Goal: Task Accomplishment & Management: Use online tool/utility

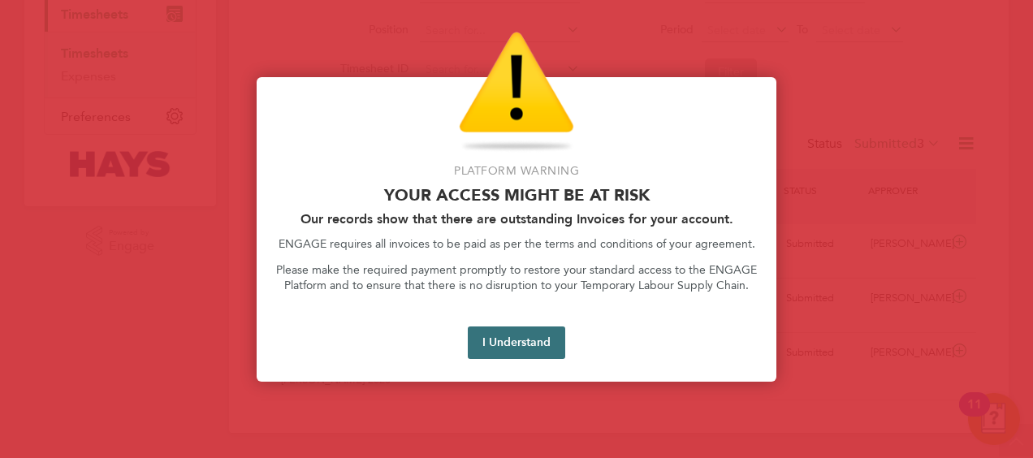
click at [499, 349] on button "I Understand" at bounding box center [516, 342] width 97 height 32
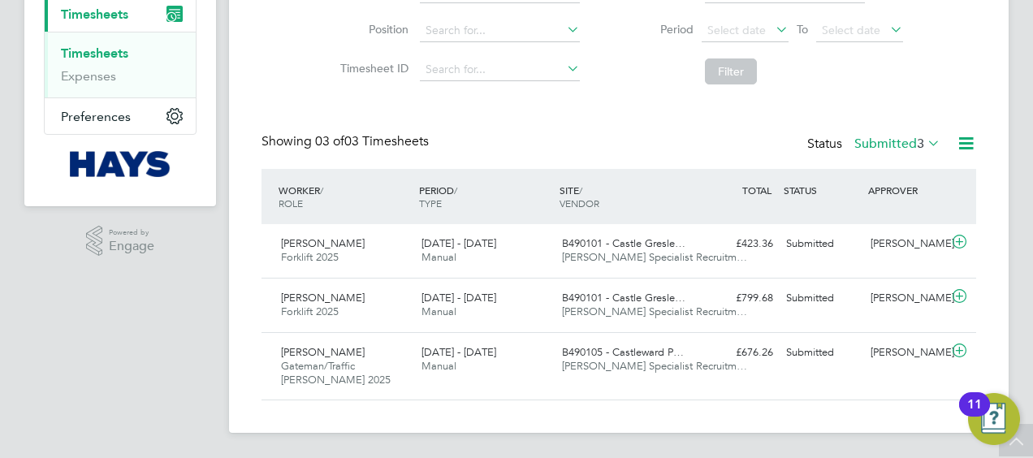
scroll to position [71, 0]
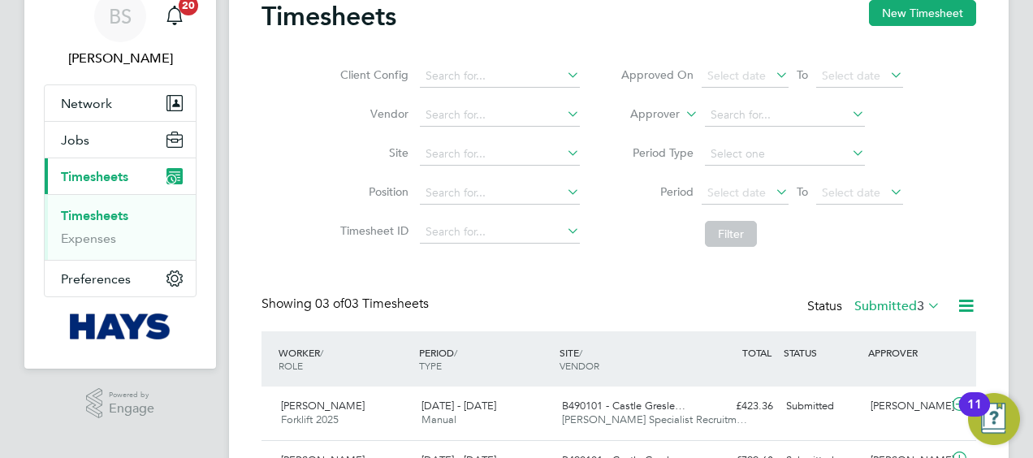
drag, startPoint x: 110, startPoint y: 213, endPoint x: 182, endPoint y: 195, distance: 74.4
click at [110, 213] on link "Timesheets" at bounding box center [94, 215] width 67 height 15
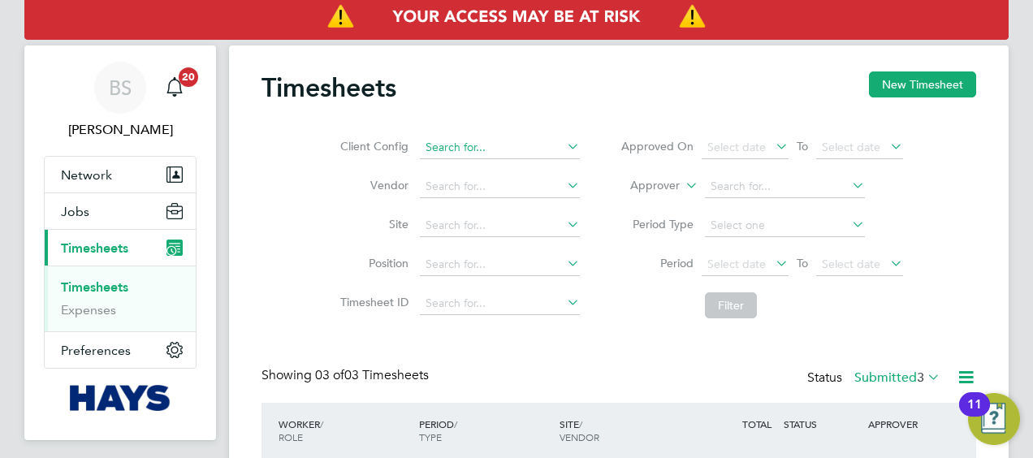
click at [504, 145] on input at bounding box center [500, 147] width 160 height 23
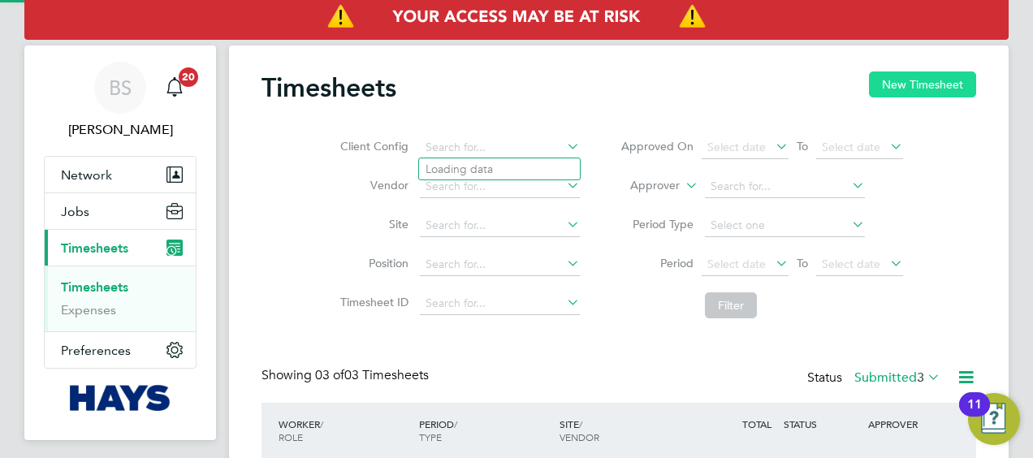
click at [881, 78] on button "New Timesheet" at bounding box center [922, 84] width 107 height 26
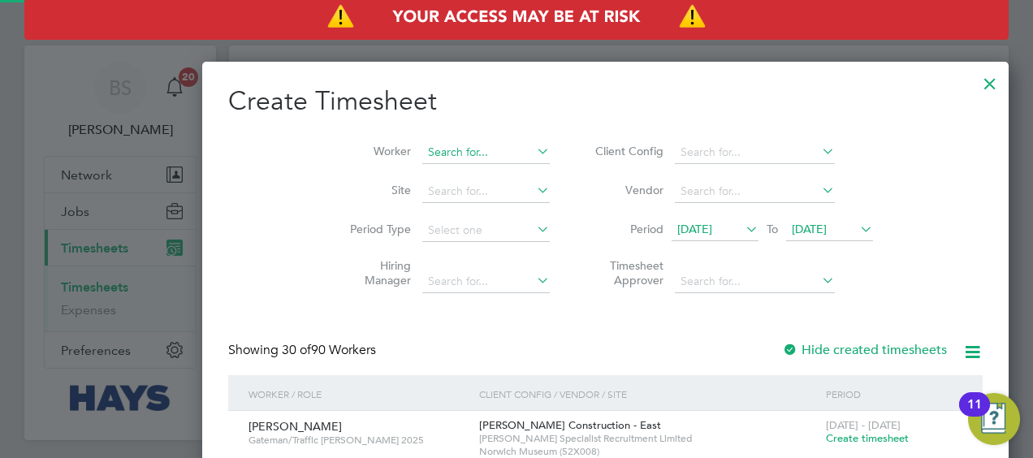
scroll to position [3102, 629]
click at [422, 161] on input at bounding box center [485, 152] width 127 height 23
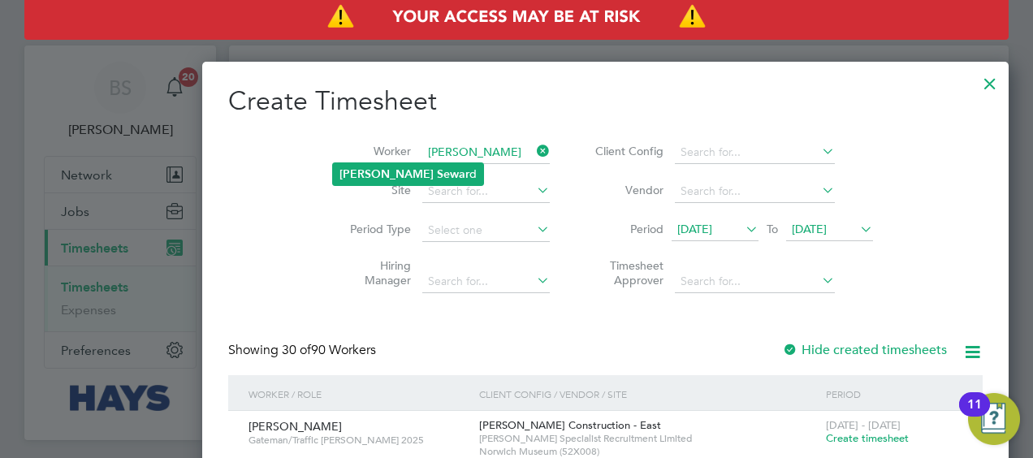
click at [350, 170] on b "[PERSON_NAME]" at bounding box center [386, 174] width 94 height 14
type input "[PERSON_NAME]"
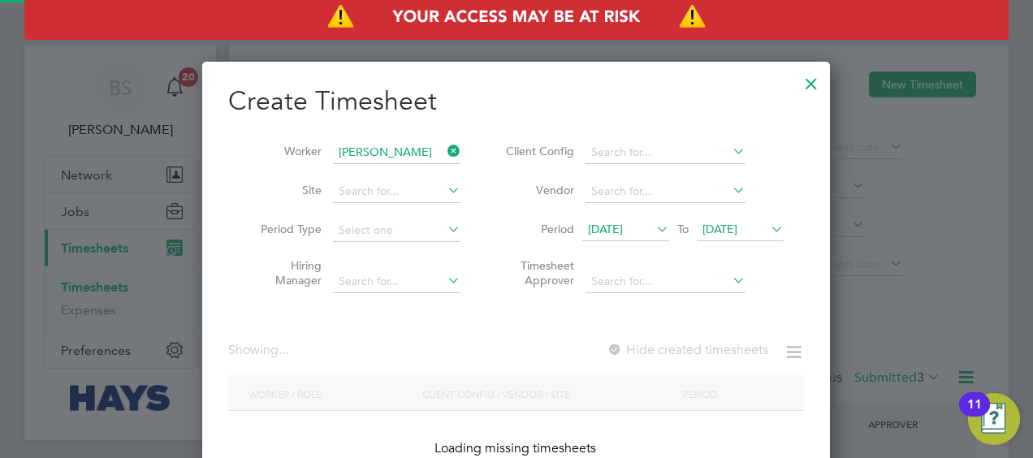
scroll to position [457, 629]
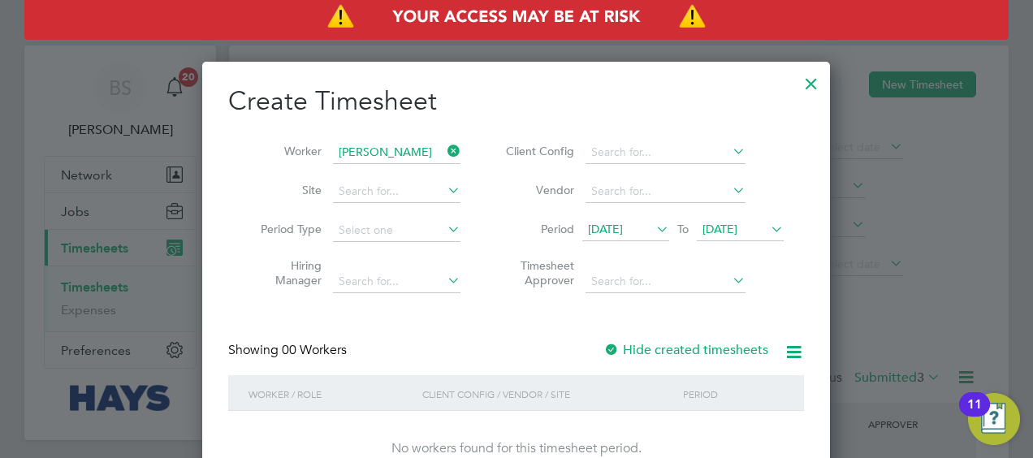
click at [661, 351] on label "Hide created timesheets" at bounding box center [685, 350] width 165 height 16
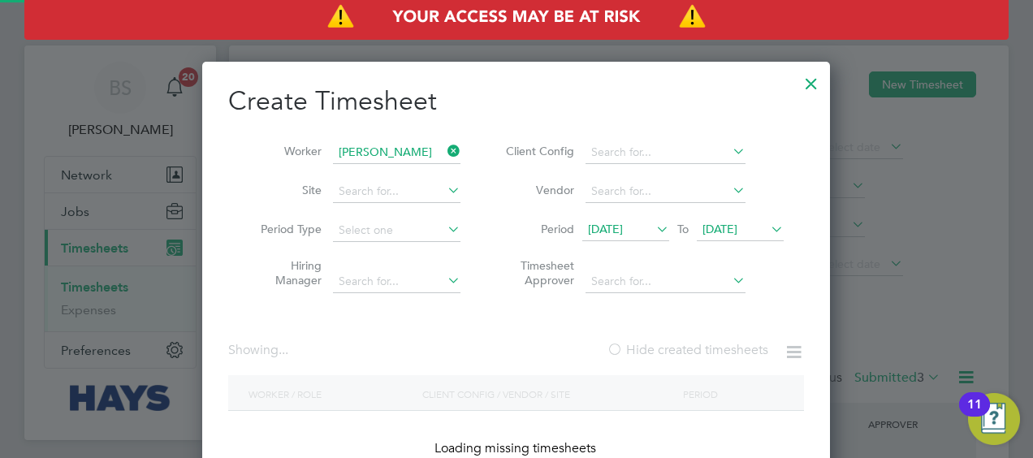
click at [661, 351] on label "Hide created timesheets" at bounding box center [688, 350] width 162 height 16
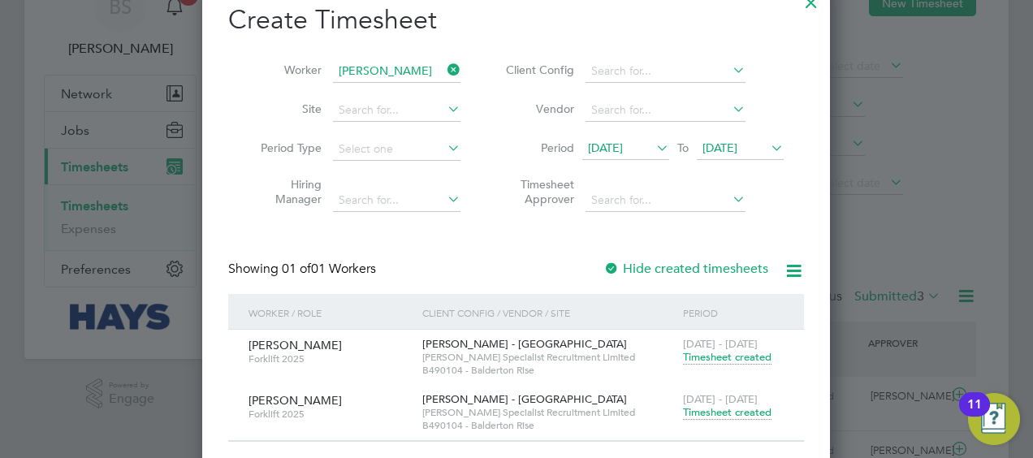
scroll to position [162, 0]
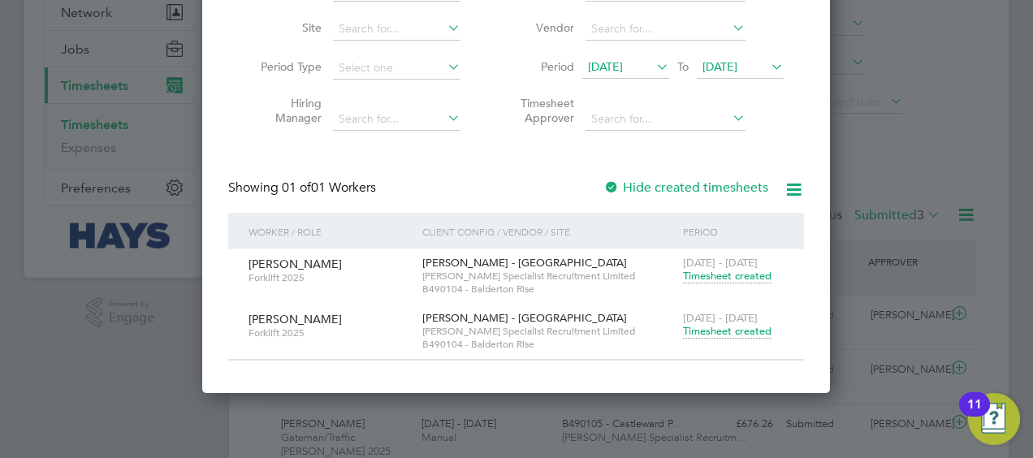
click at [724, 335] on span "Timesheet created" at bounding box center [727, 331] width 89 height 15
